Goal: Register for event/course

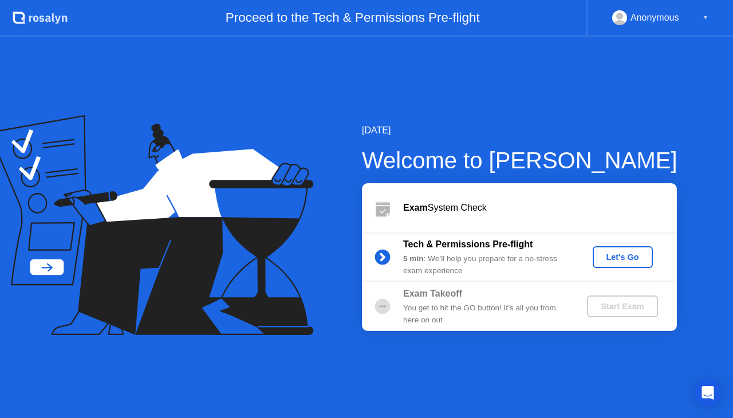
click at [631, 259] on div "Let's Go" at bounding box center [622, 257] width 51 height 9
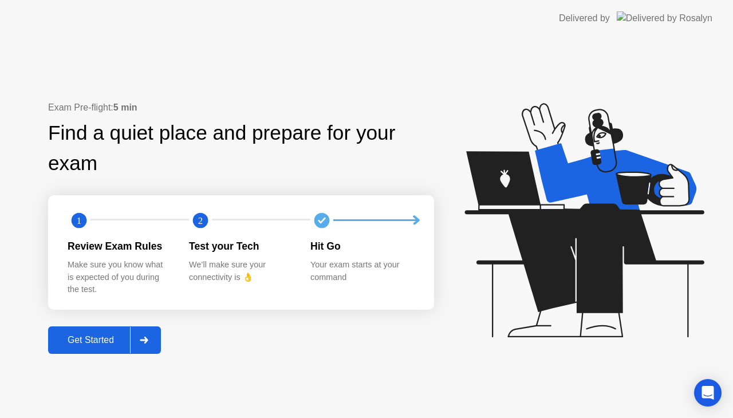
click at [80, 218] on text "1" at bounding box center [79, 220] width 5 height 11
click at [96, 337] on div "Get Started" at bounding box center [91, 340] width 78 height 10
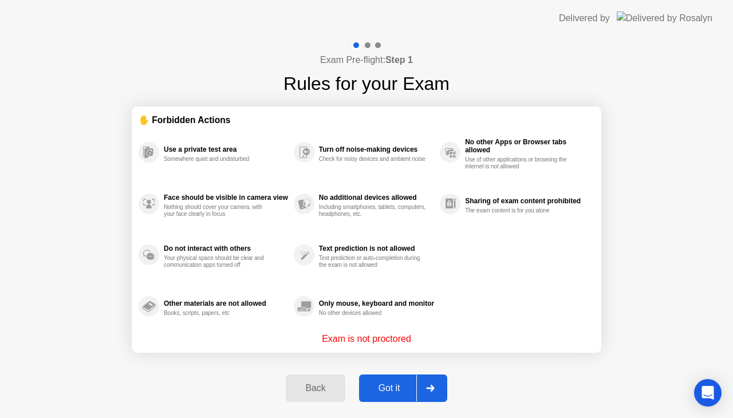
click at [378, 379] on button "Got it" at bounding box center [403, 388] width 88 height 27
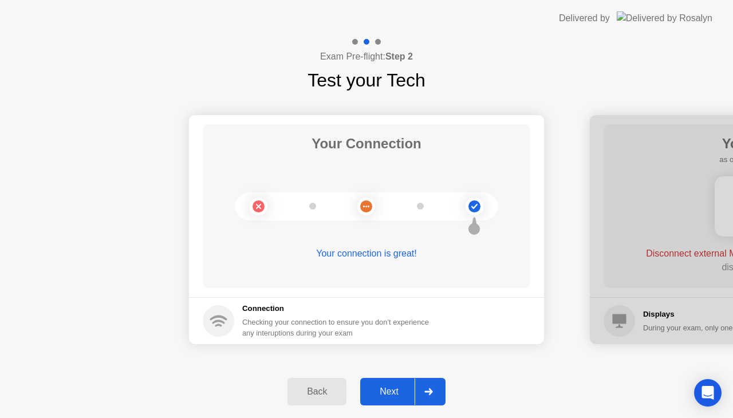
click at [314, 316] on div "Connection Checking your connection to ensure you don’t experience any interupt…" at bounding box center [339, 321] width 194 height 36
click at [389, 394] on div "Next" at bounding box center [389, 392] width 51 height 10
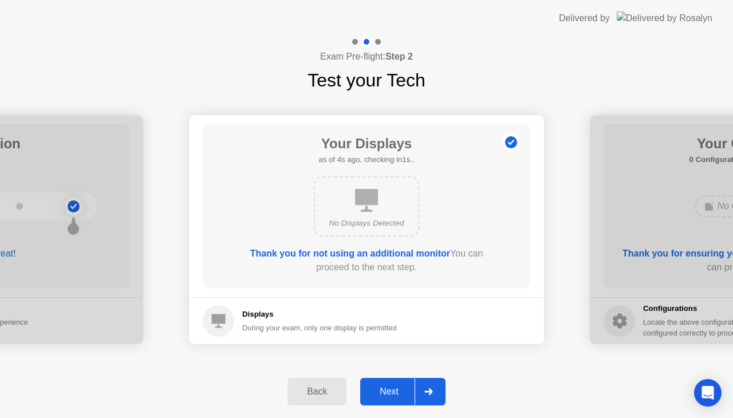
click at [399, 396] on div "Next" at bounding box center [389, 392] width 51 height 10
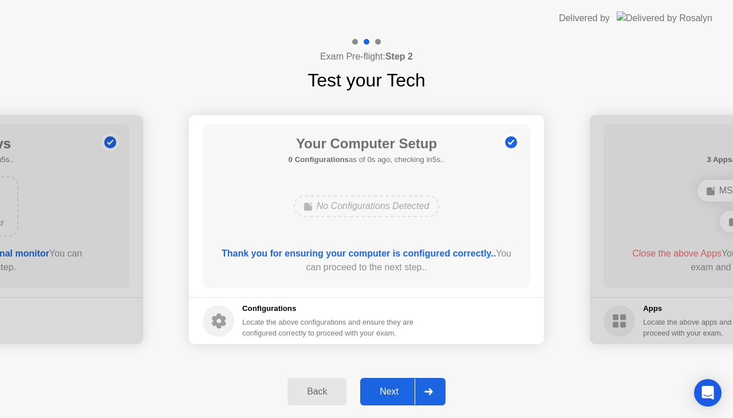
click at [407, 387] on div "Next" at bounding box center [389, 392] width 51 height 10
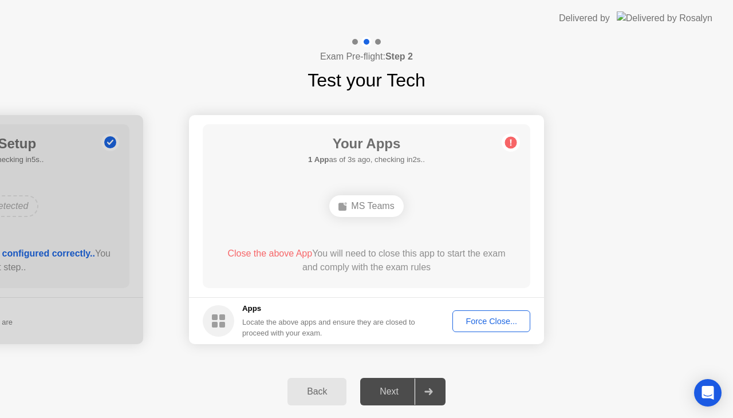
click at [482, 320] on div "Force Close..." at bounding box center [491, 321] width 70 height 9
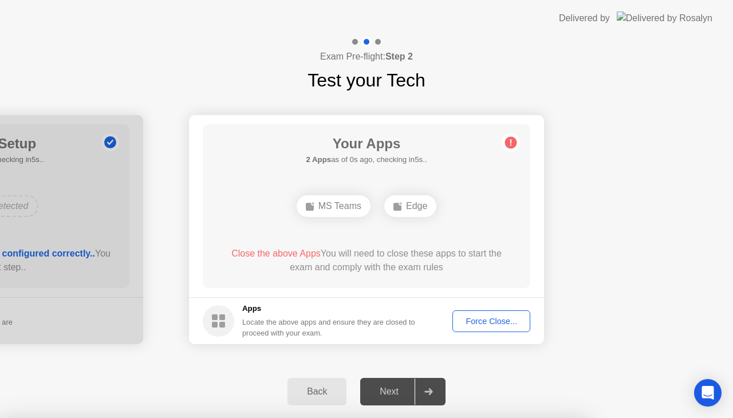
click at [479, 317] on div "Force Close..." at bounding box center [491, 321] width 70 height 9
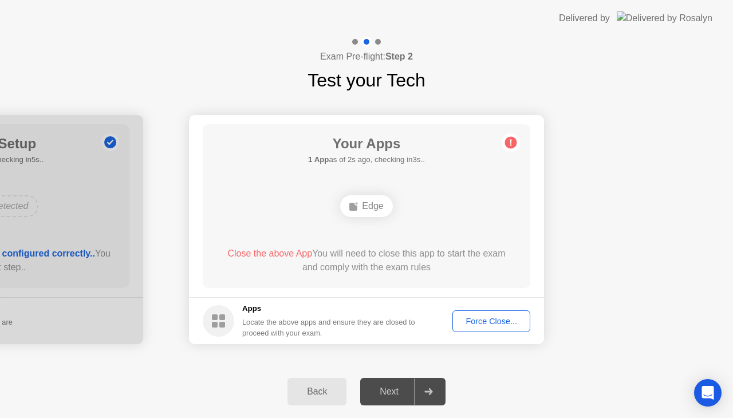
click at [503, 317] on div "Force Close..." at bounding box center [491, 321] width 70 height 9
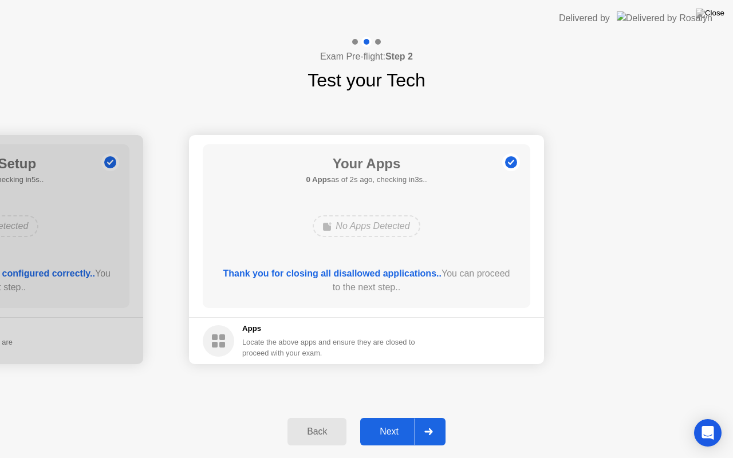
click at [407, 418] on div "Next" at bounding box center [389, 432] width 51 height 10
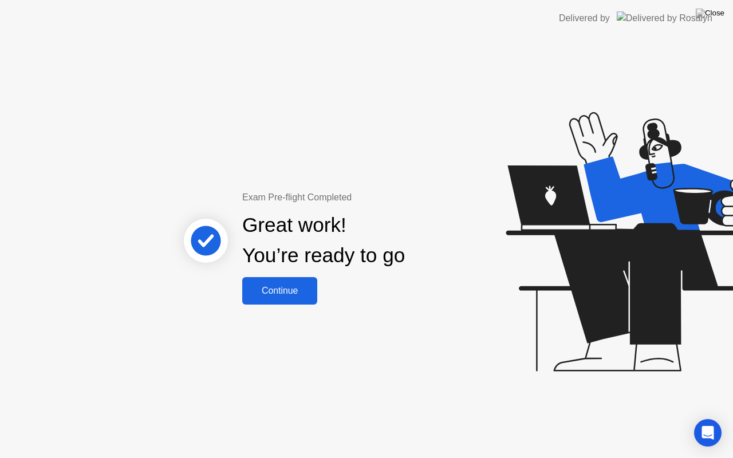
click at [283, 288] on div "Continue" at bounding box center [280, 291] width 68 height 10
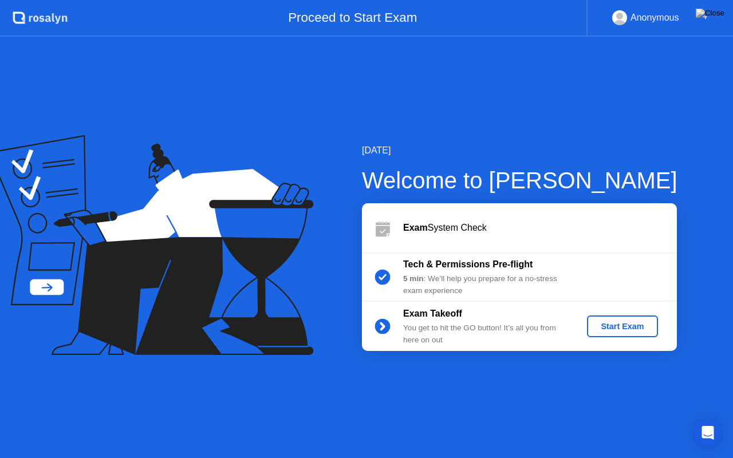
click at [630, 333] on button "Start Exam" at bounding box center [622, 327] width 70 height 22
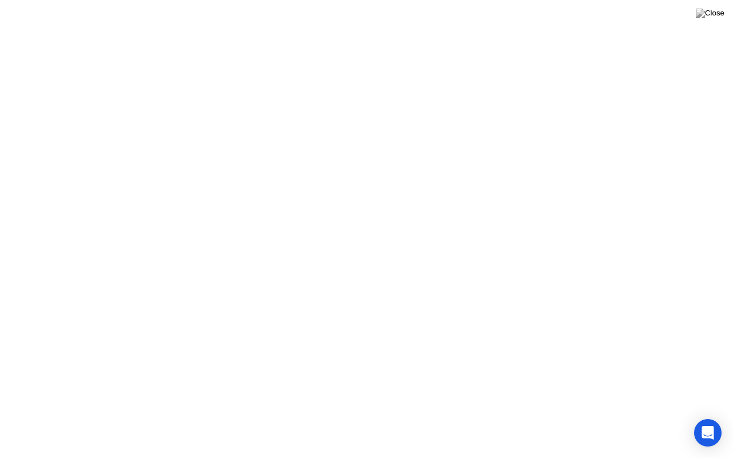
click button "Exam Rules"
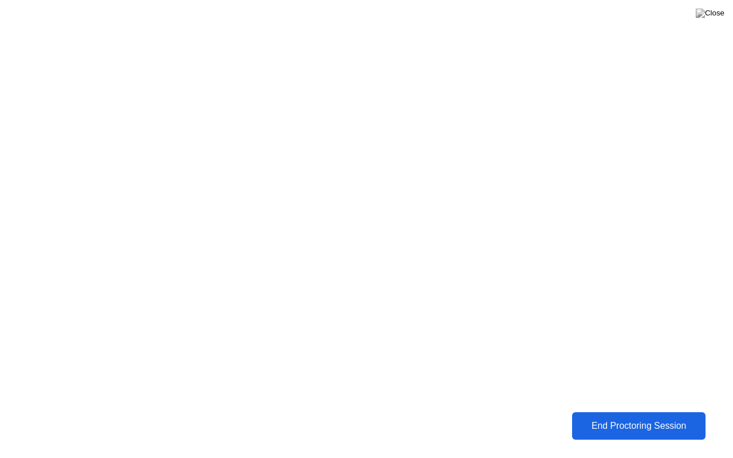
click at [636, 418] on div "End Proctoring Session" at bounding box center [638, 425] width 139 height 11
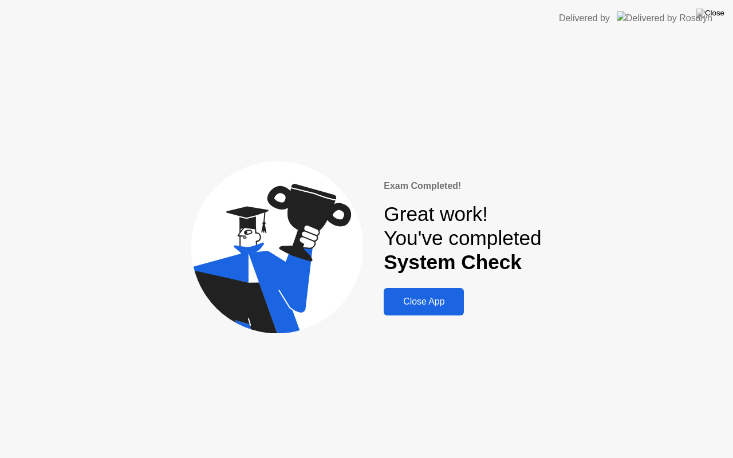
click at [418, 307] on div "Close App" at bounding box center [423, 302] width 73 height 10
